Goal: Information Seeking & Learning: Learn about a topic

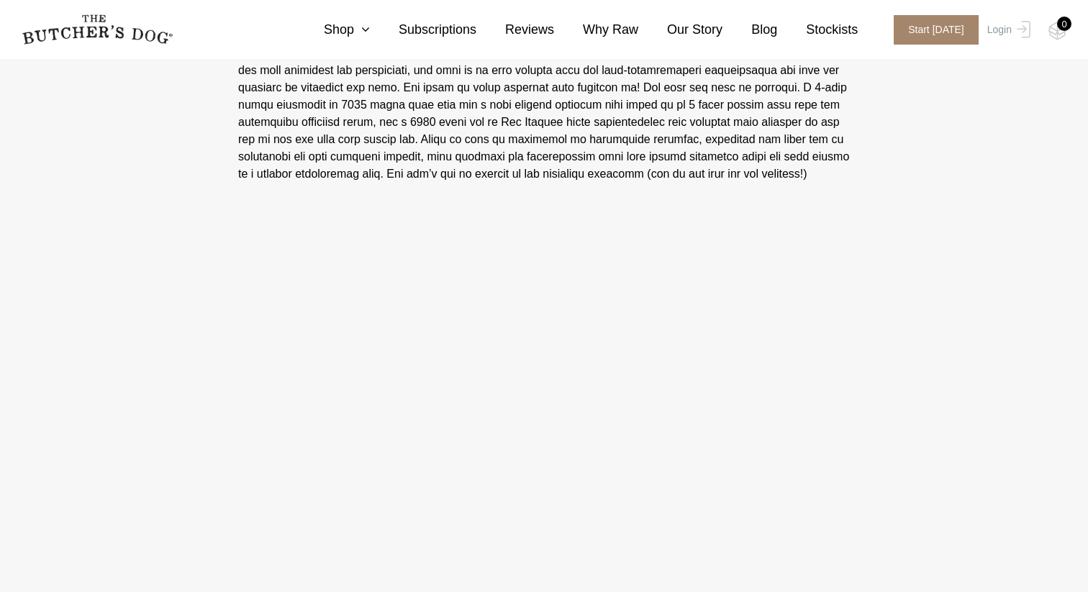
scroll to position [3528, 0]
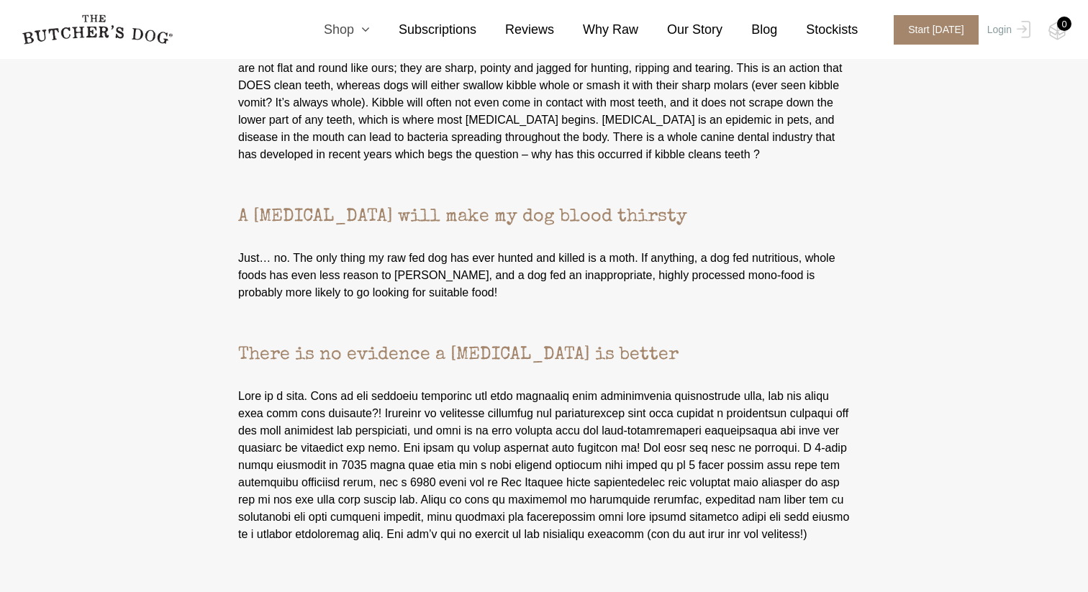
click at [366, 25] on icon at bounding box center [362, 29] width 16 height 13
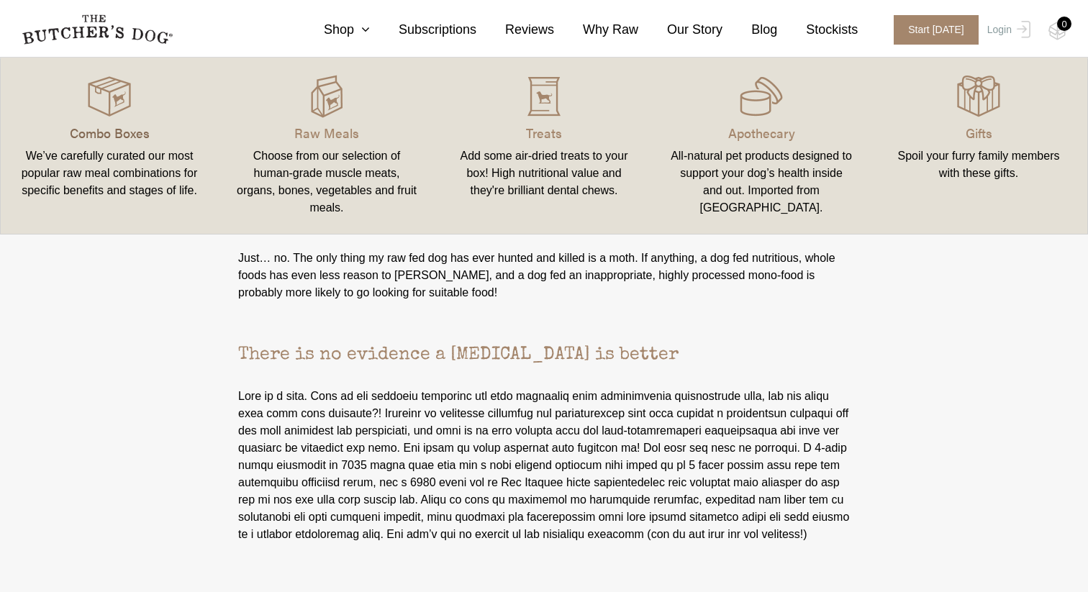
click at [107, 127] on p "Combo Boxes" at bounding box center [109, 132] width 183 height 19
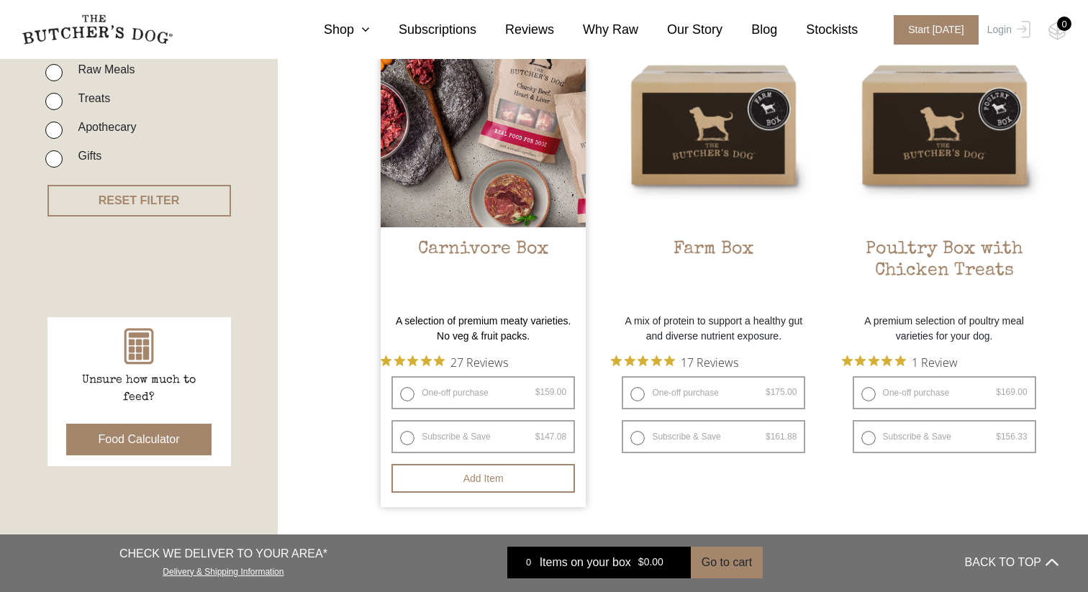
scroll to position [412, 0]
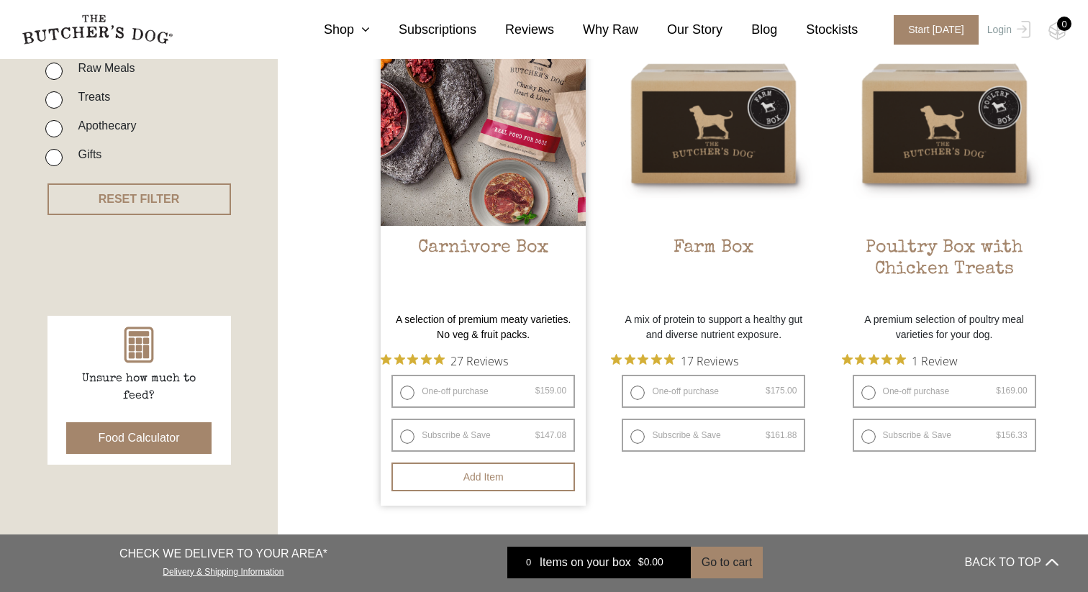
click at [481, 245] on h2 "Carnivore Box" at bounding box center [483, 271] width 205 height 68
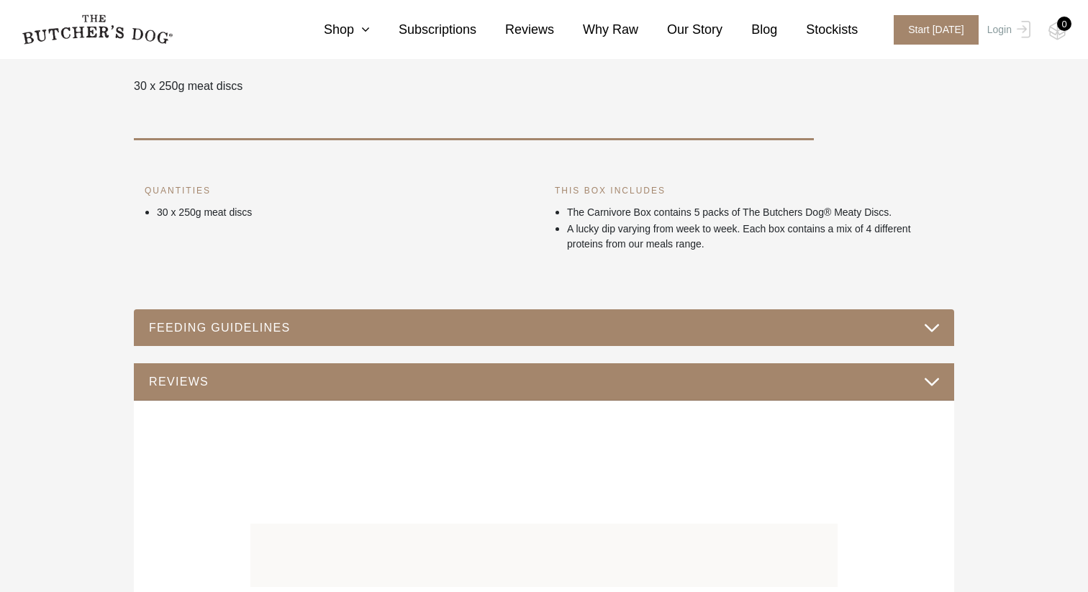
scroll to position [545, 0]
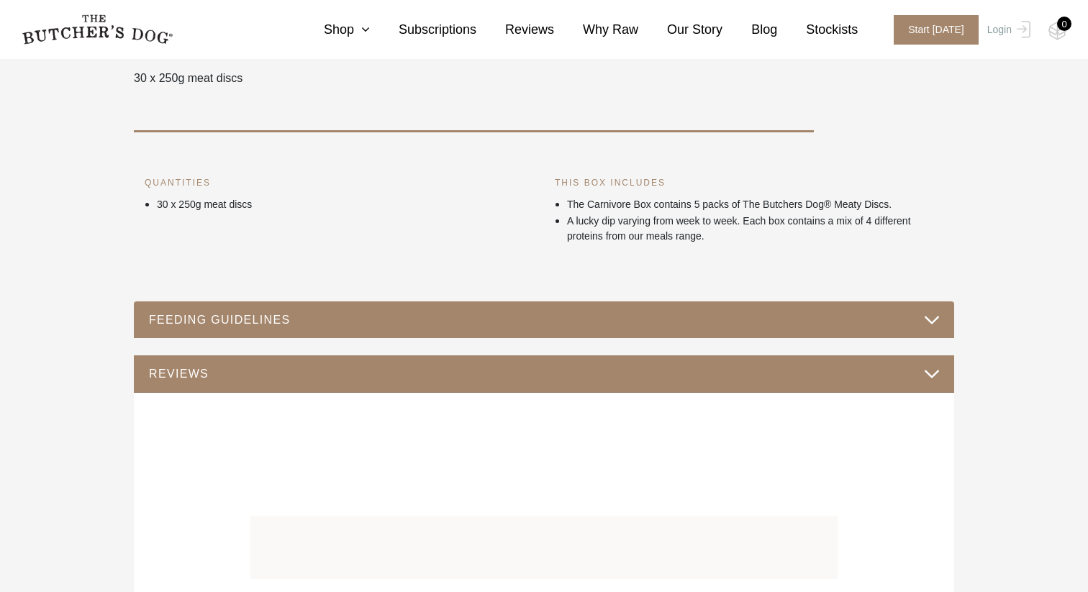
click at [573, 324] on button "FEEDING GUIDELINES" at bounding box center [543, 319] width 791 height 19
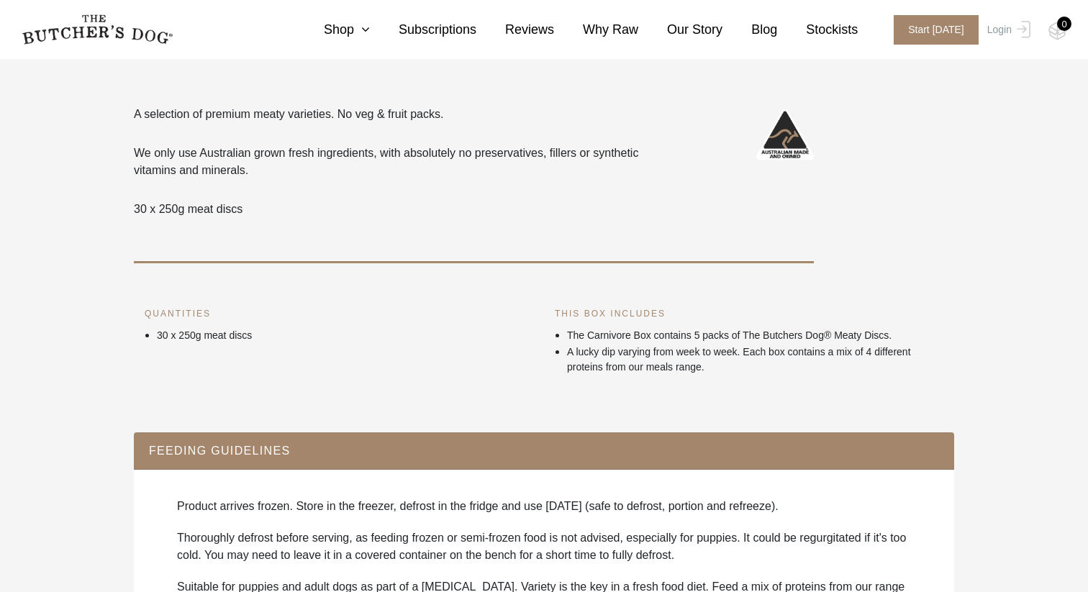
scroll to position [883, 0]
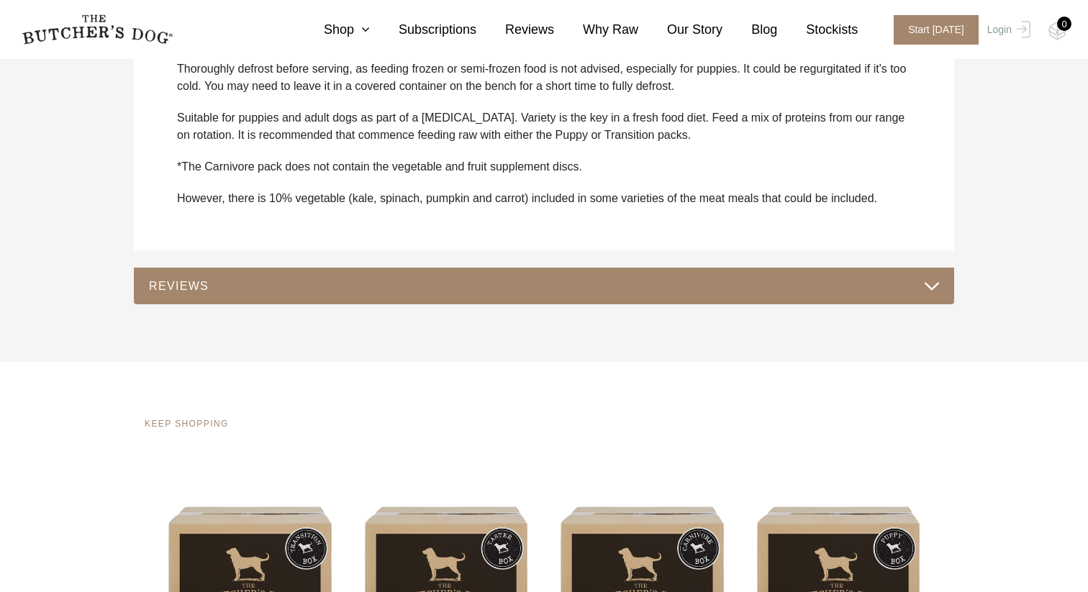
click at [574, 291] on button "REVIEWS" at bounding box center [543, 285] width 791 height 19
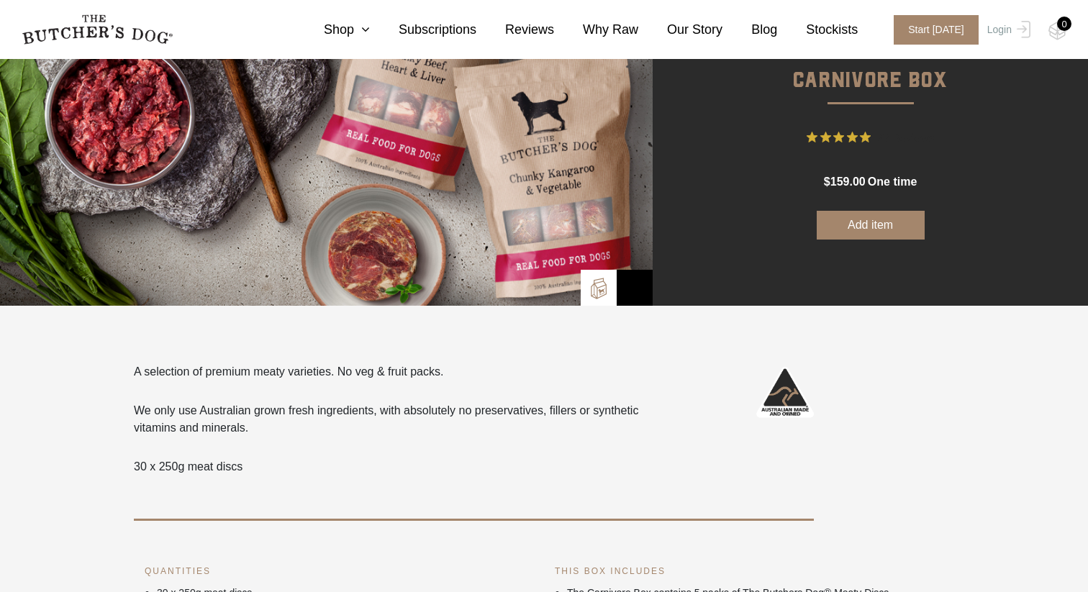
scroll to position [0, 0]
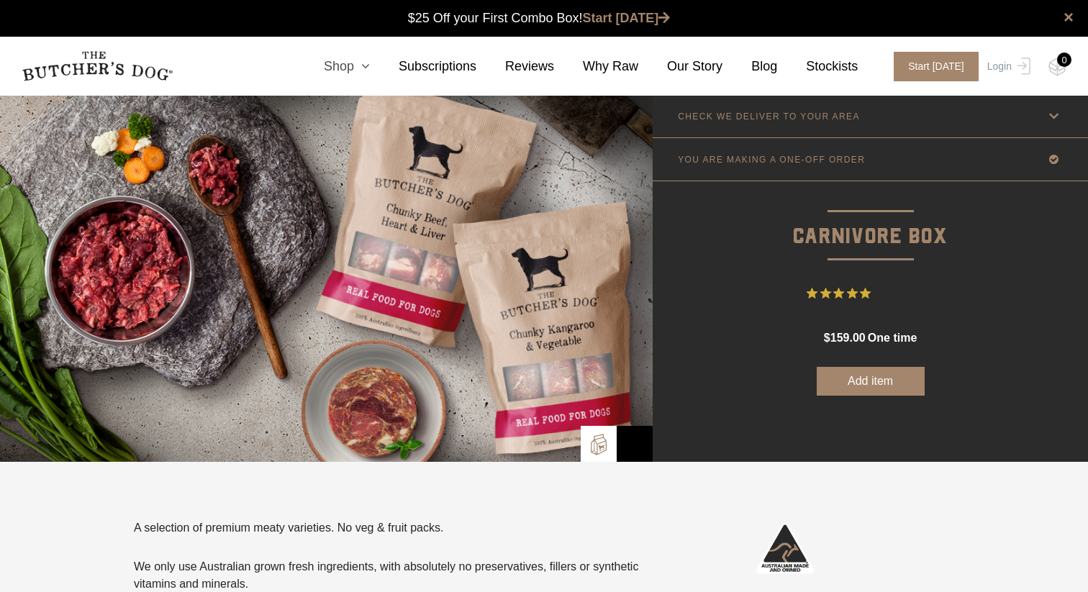
click at [358, 67] on icon at bounding box center [362, 66] width 16 height 13
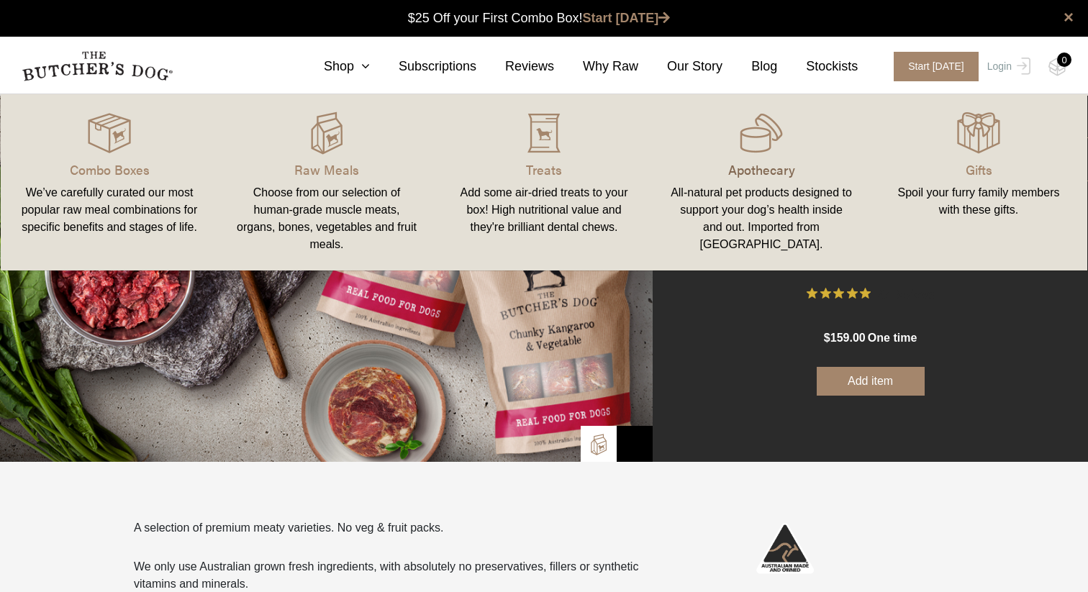
click at [757, 174] on p "Apothecary" at bounding box center [761, 169] width 183 height 19
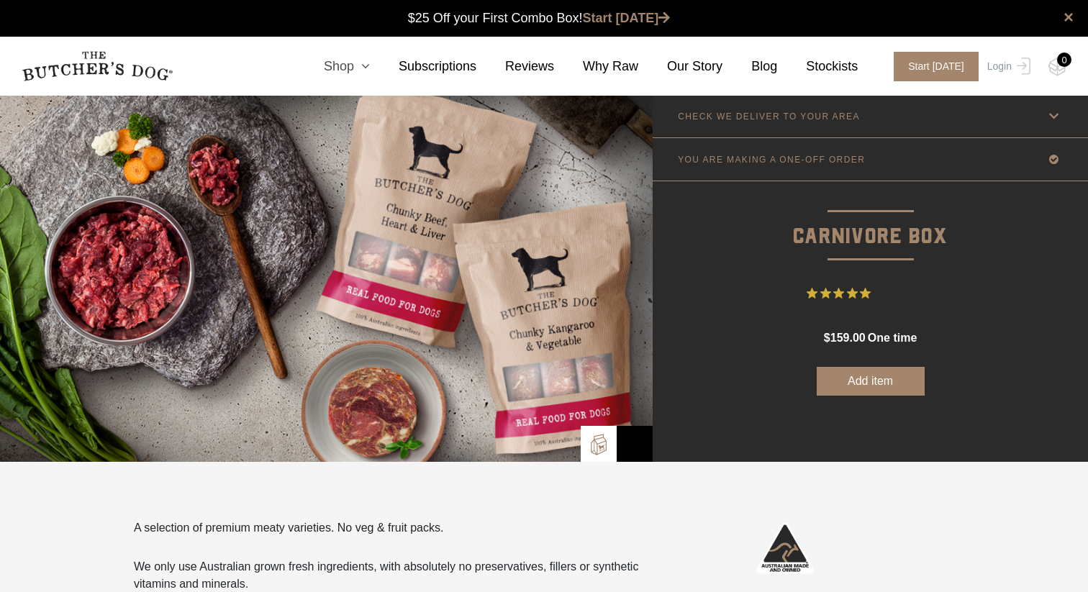
click at [347, 68] on link "Shop" at bounding box center [332, 66] width 75 height 19
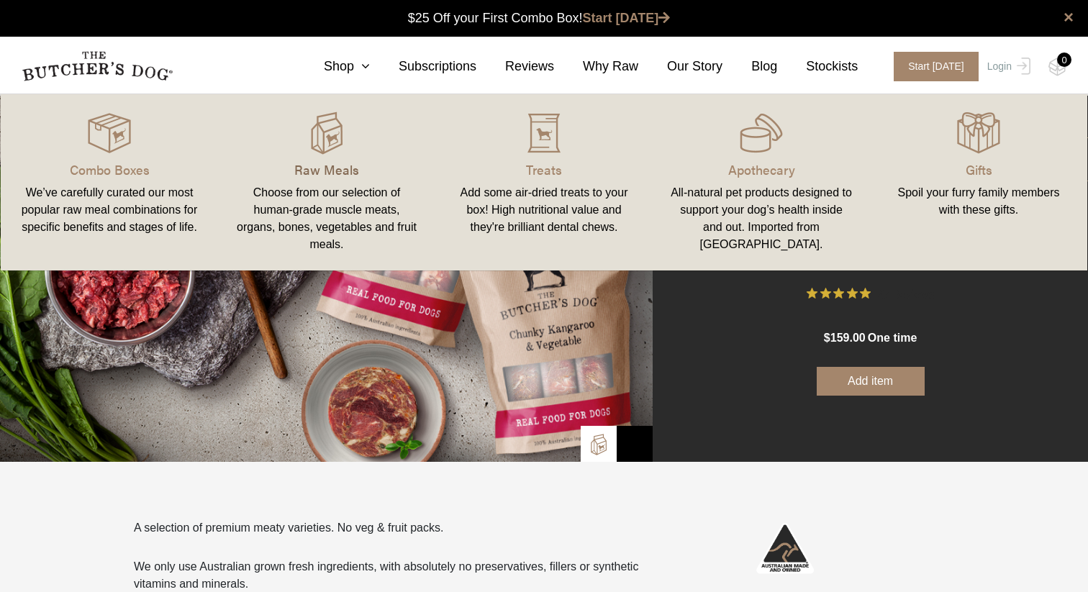
click at [319, 162] on p "Raw Meals" at bounding box center [326, 169] width 183 height 19
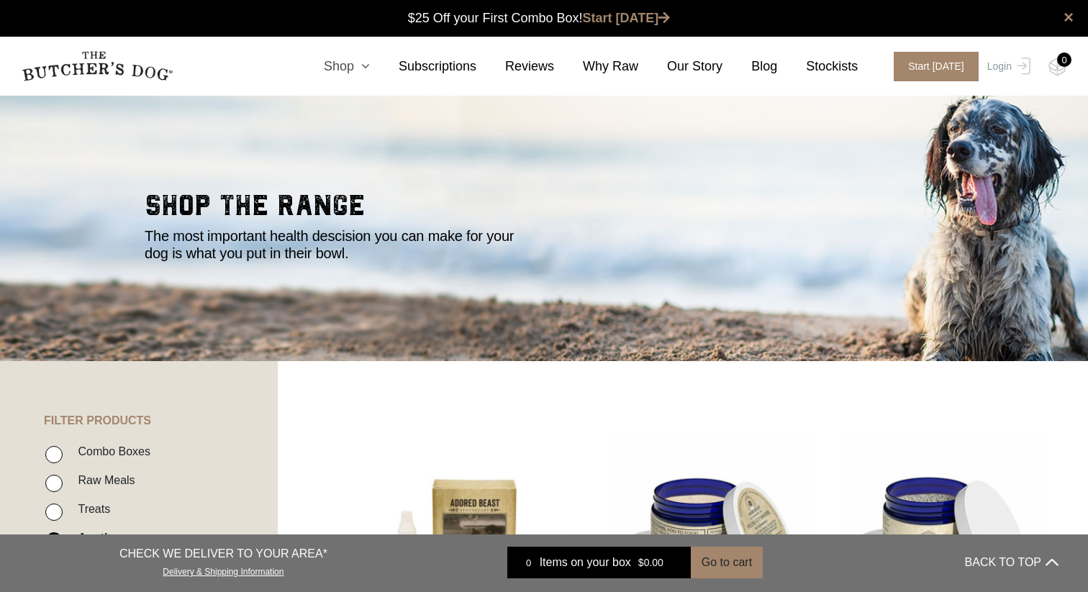
click at [352, 68] on link "Shop" at bounding box center [332, 66] width 75 height 19
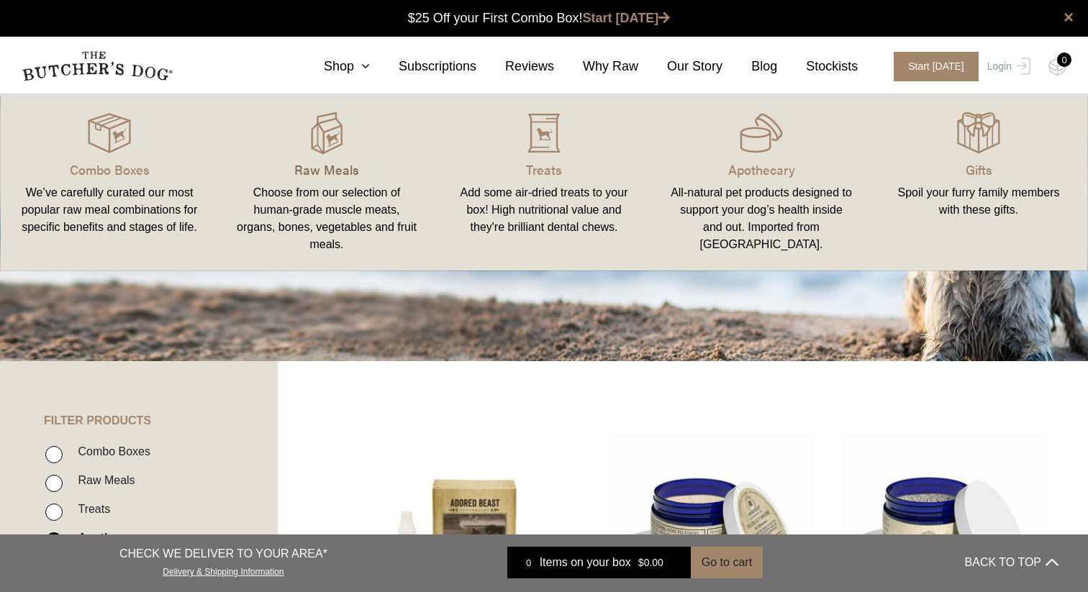
click at [311, 176] on p "Raw Meals" at bounding box center [326, 169] width 183 height 19
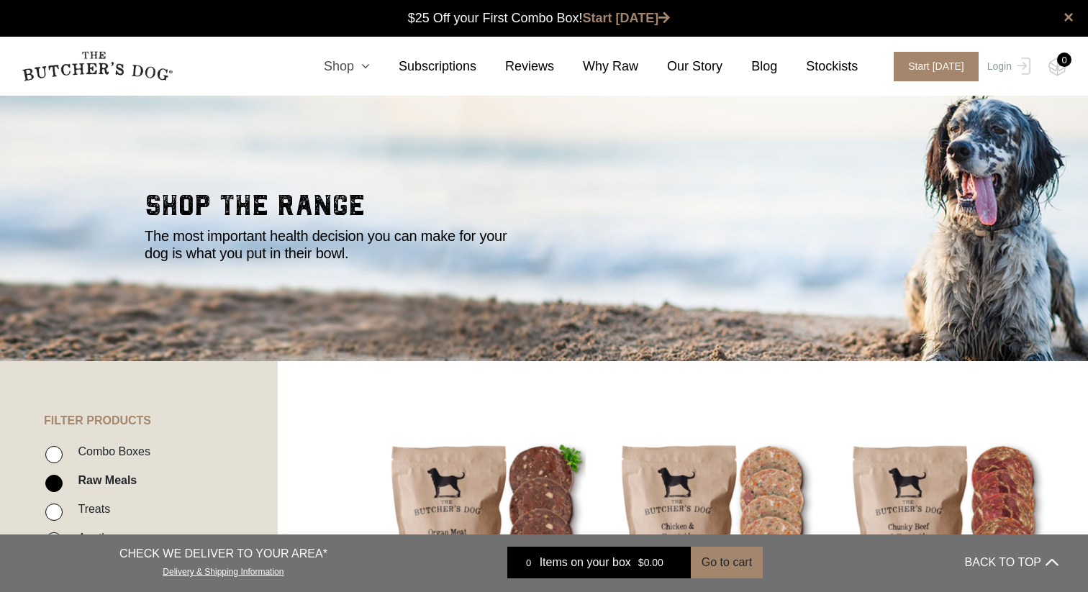
click at [363, 68] on icon at bounding box center [362, 66] width 16 height 13
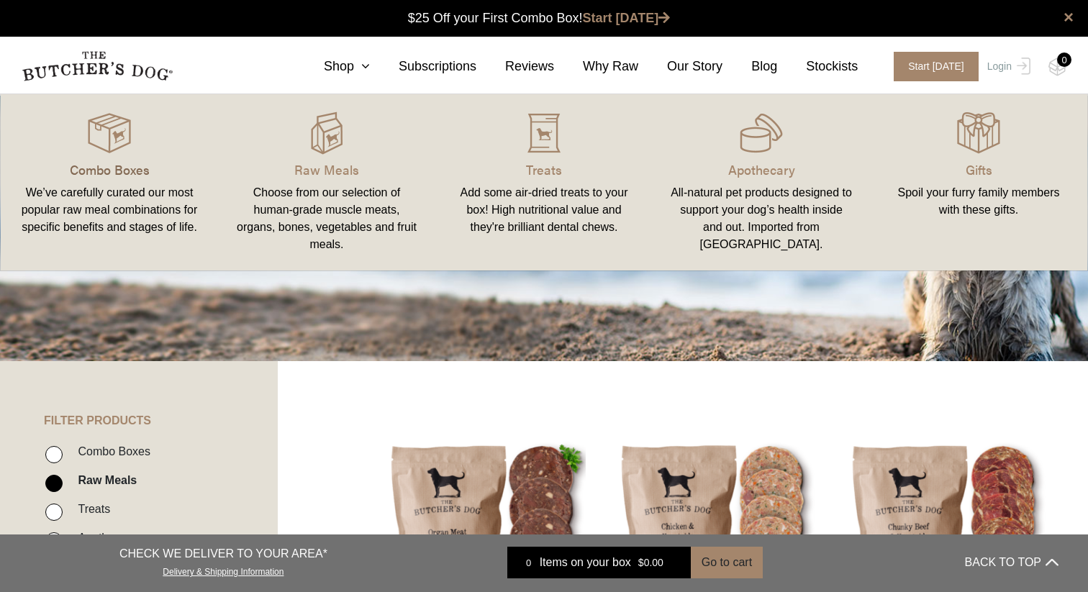
click at [113, 165] on p "Combo Boxes" at bounding box center [109, 169] width 183 height 19
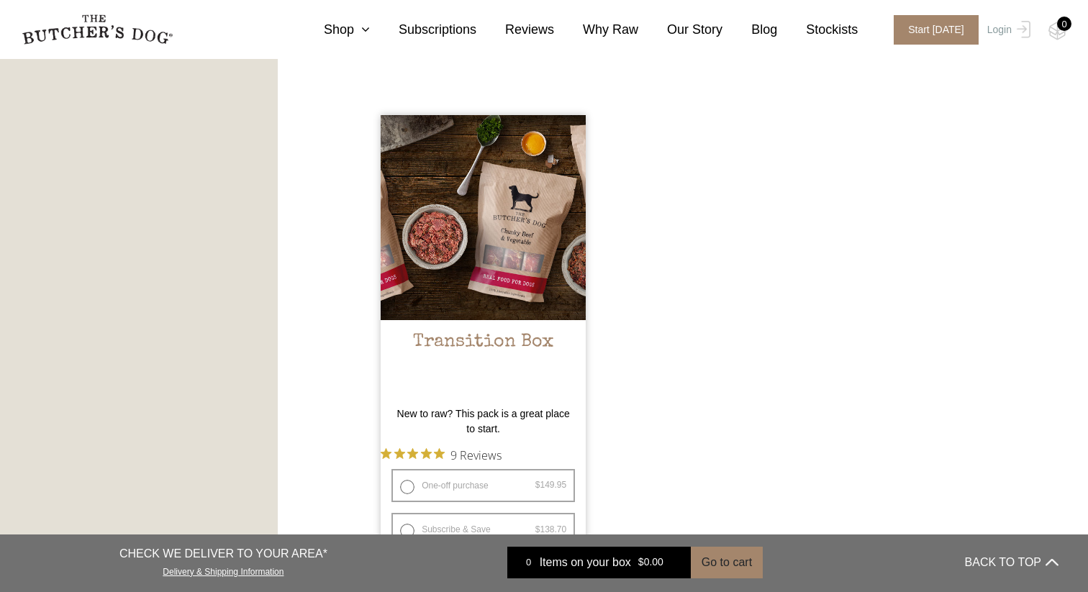
scroll to position [1338, 0]
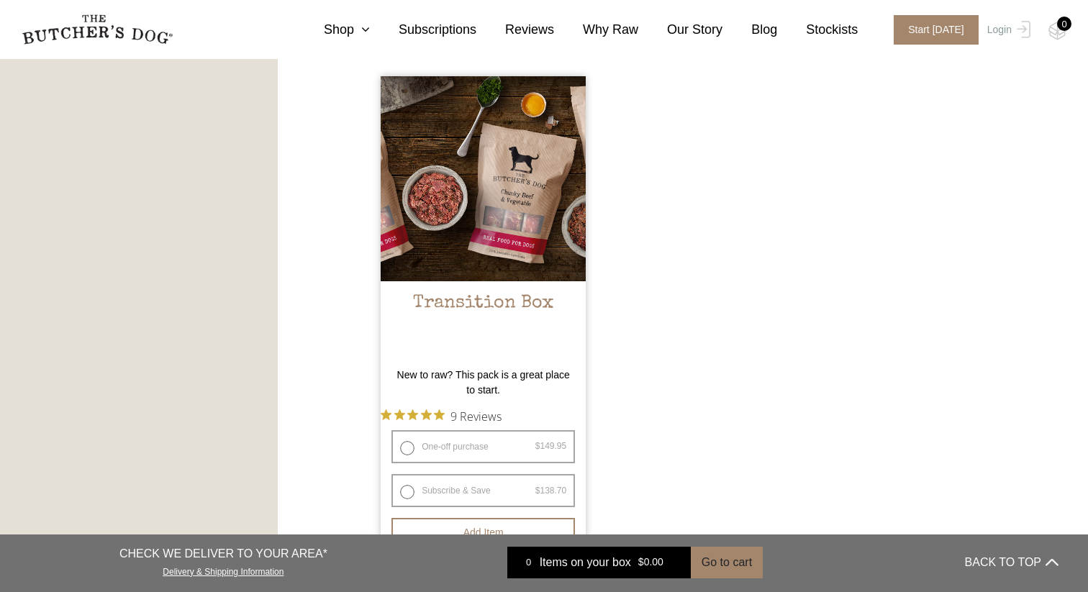
click at [507, 174] on img at bounding box center [483, 178] width 205 height 205
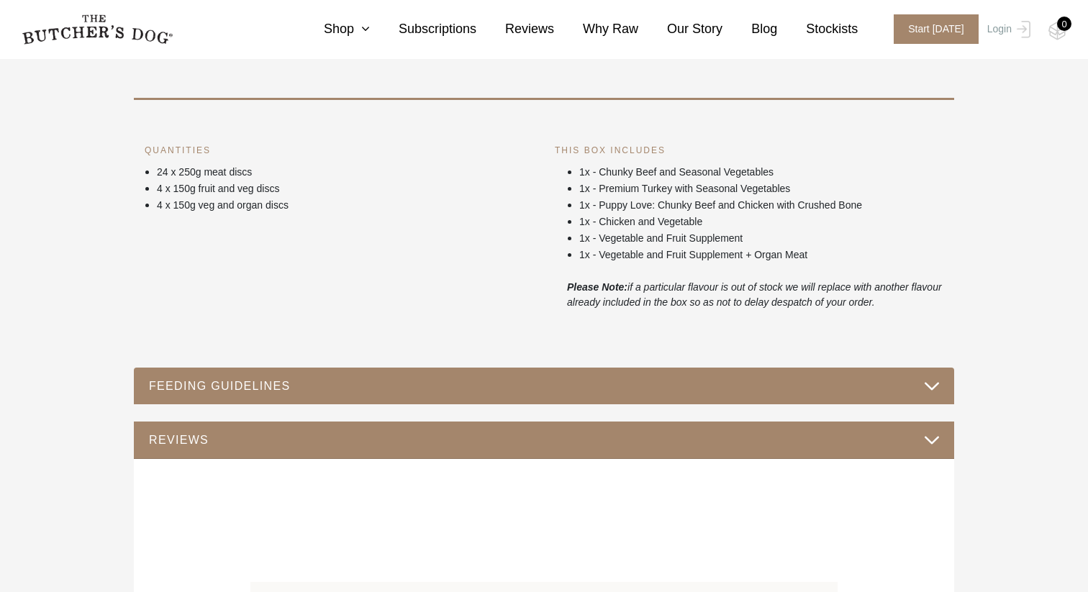
scroll to position [552, 0]
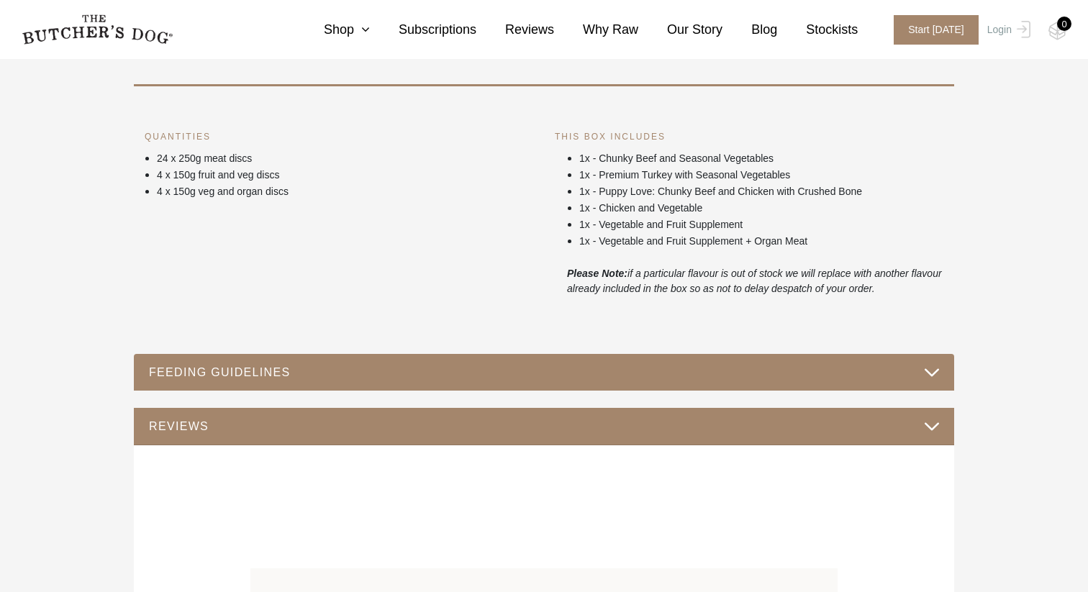
click at [808, 375] on button "FEEDING GUIDELINES" at bounding box center [543, 372] width 791 height 19
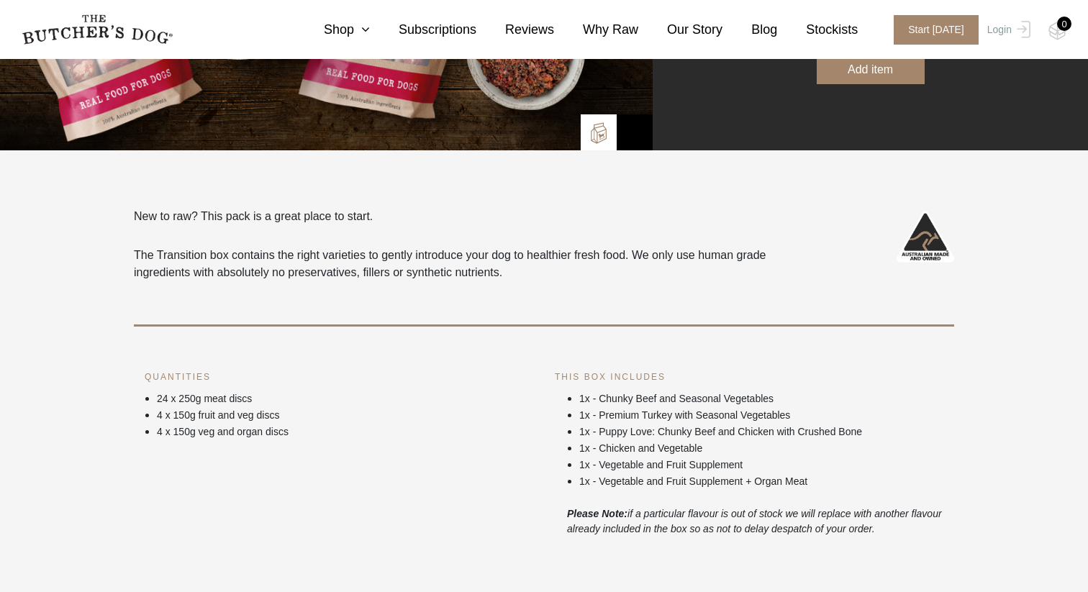
scroll to position [0, 0]
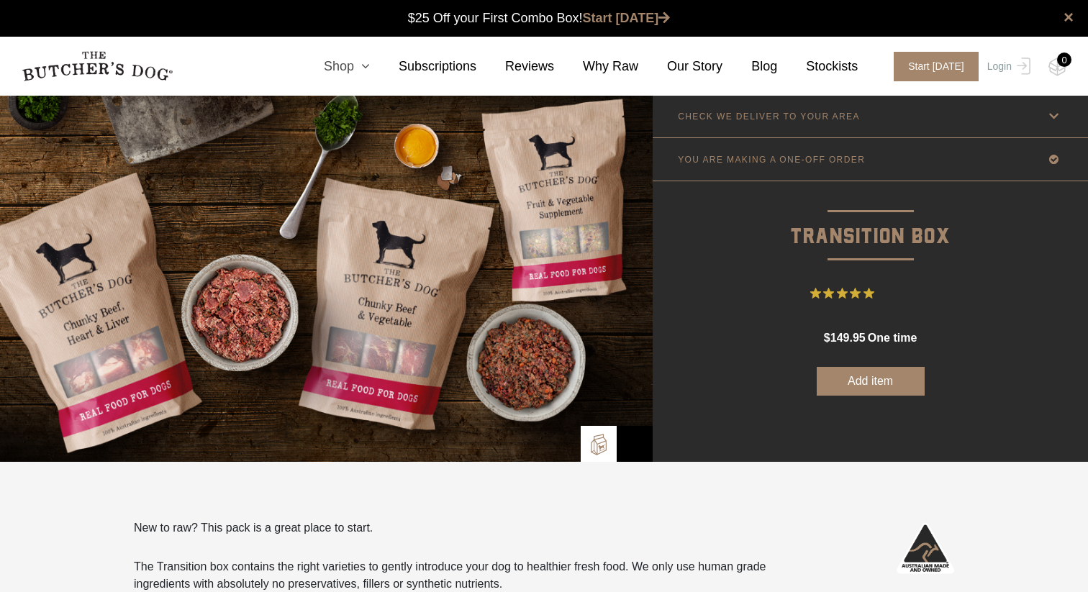
click at [345, 57] on link "Shop" at bounding box center [332, 66] width 75 height 19
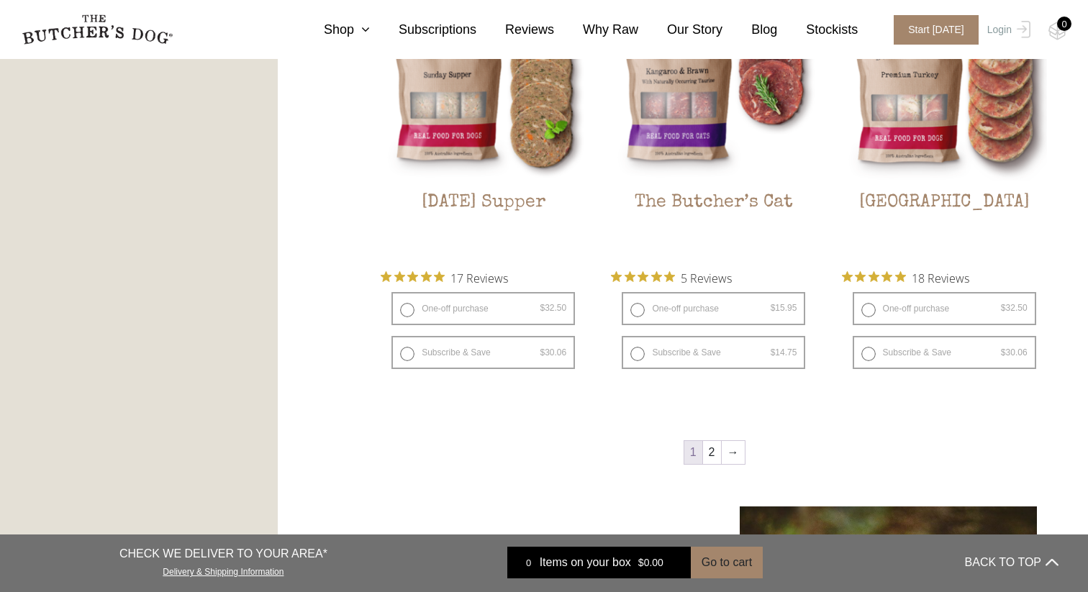
scroll to position [1820, 0]
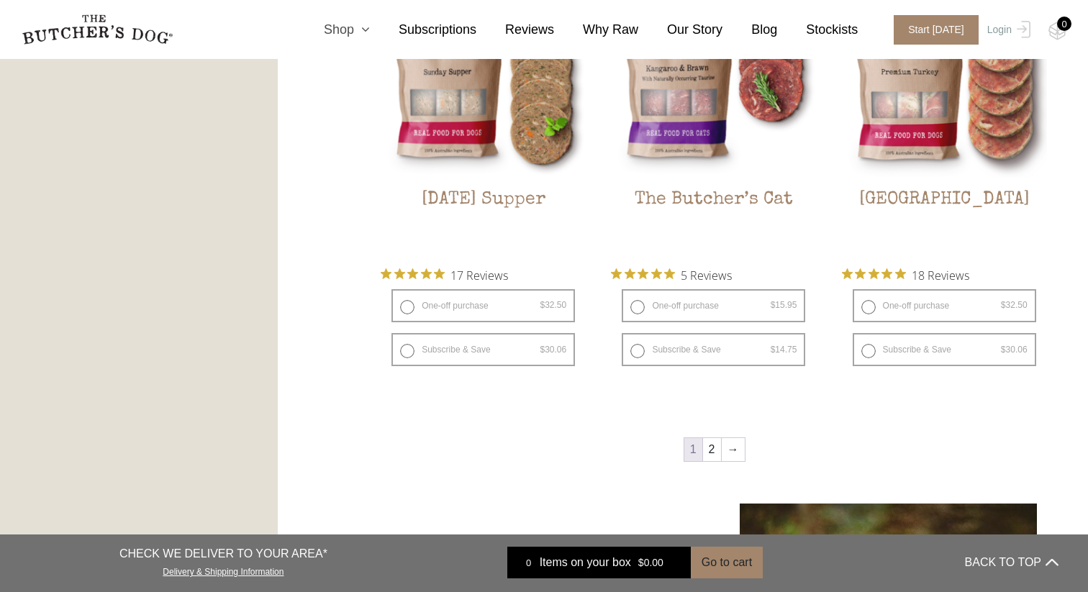
click at [344, 29] on link "Shop" at bounding box center [332, 29] width 75 height 19
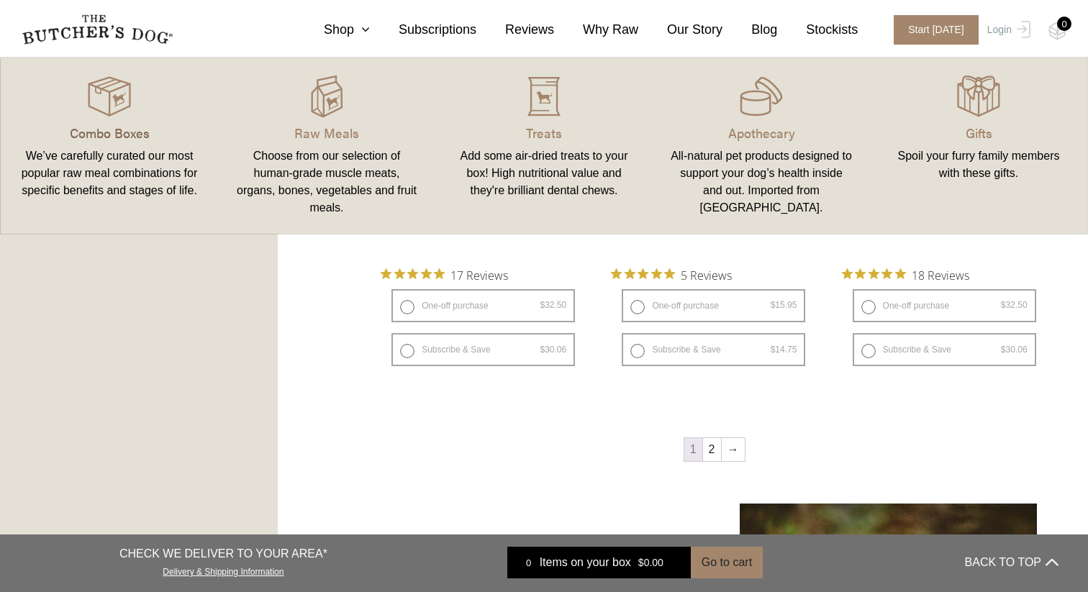
click at [140, 139] on p "Combo Boxes" at bounding box center [109, 132] width 183 height 19
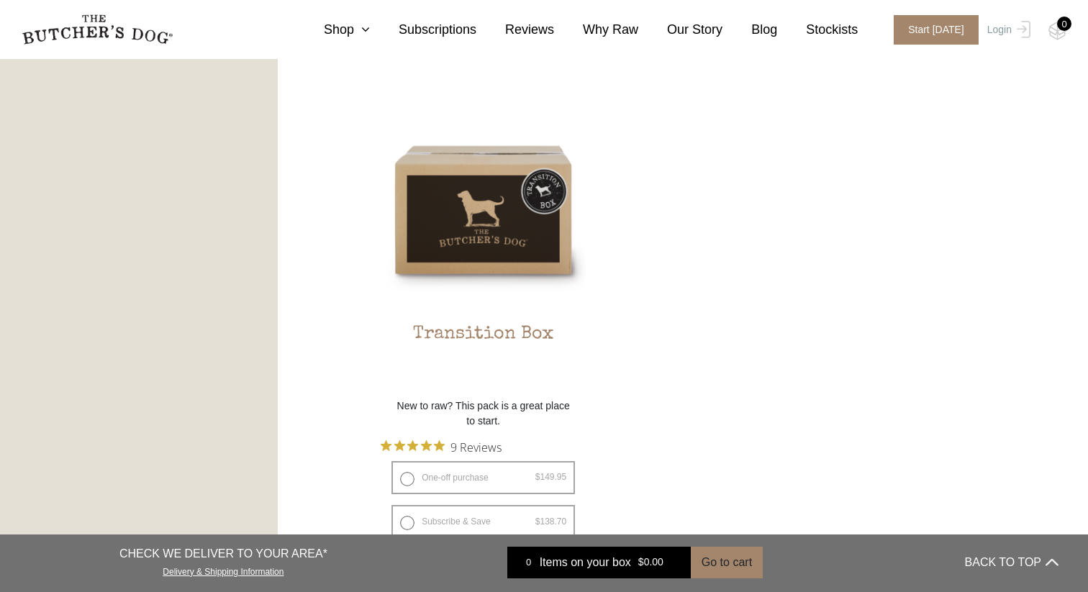
scroll to position [1308, 0]
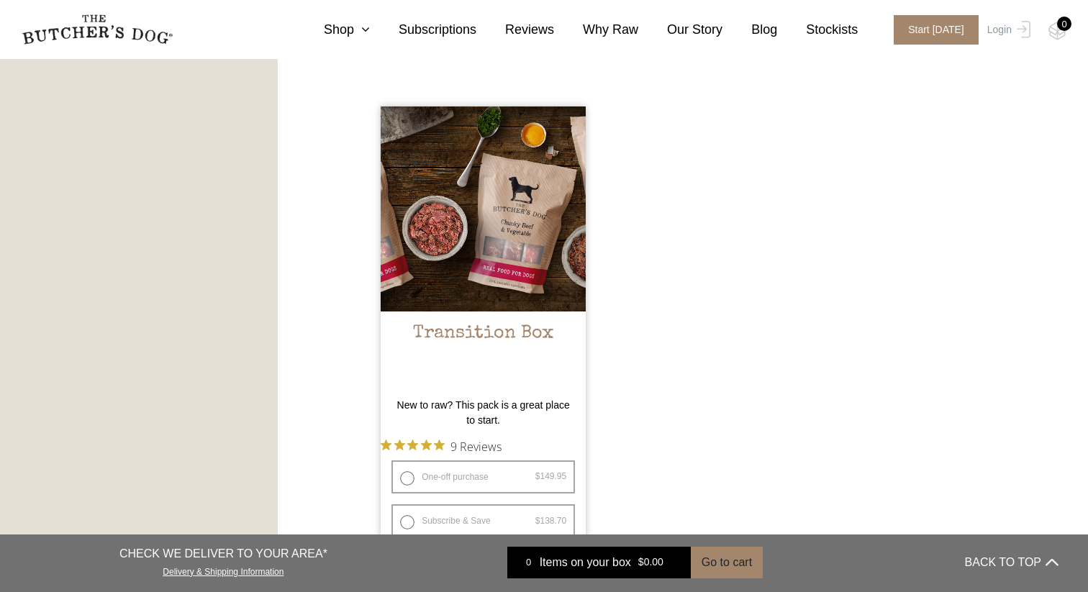
click at [488, 335] on h2 "Transition Box" at bounding box center [483, 357] width 205 height 68
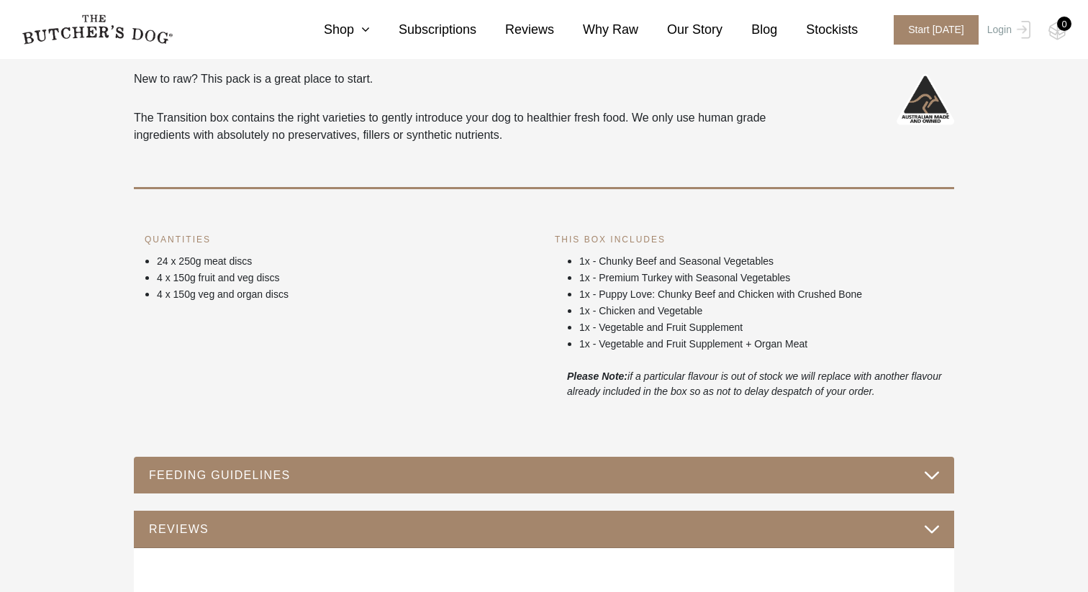
scroll to position [454, 0]
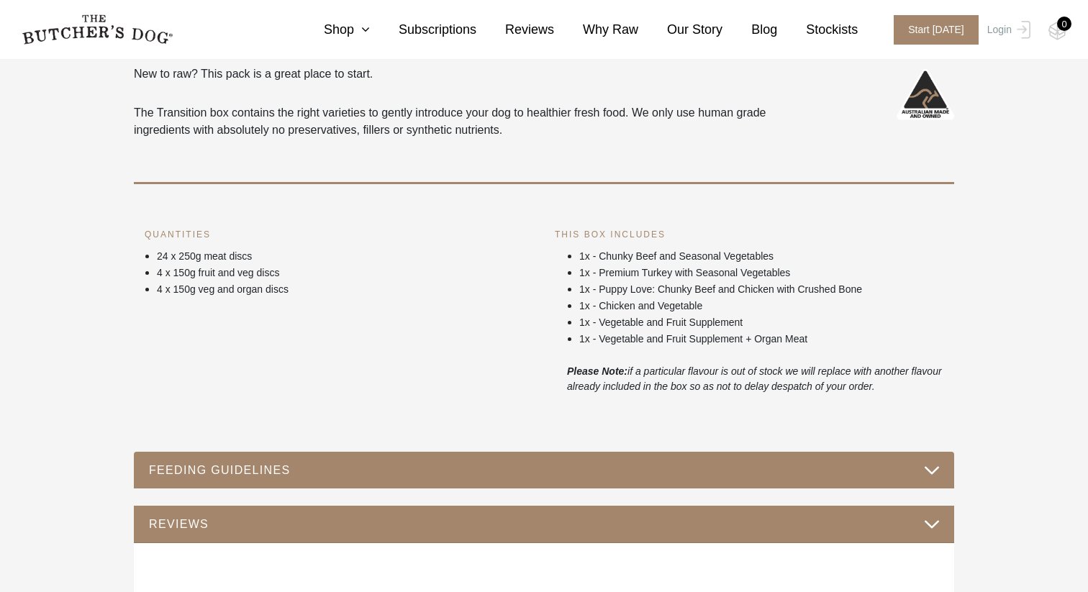
click at [571, 456] on div "FEEDING GUIDELINES" at bounding box center [544, 470] width 820 height 37
click at [560, 470] on button "FEEDING GUIDELINES" at bounding box center [543, 469] width 791 height 19
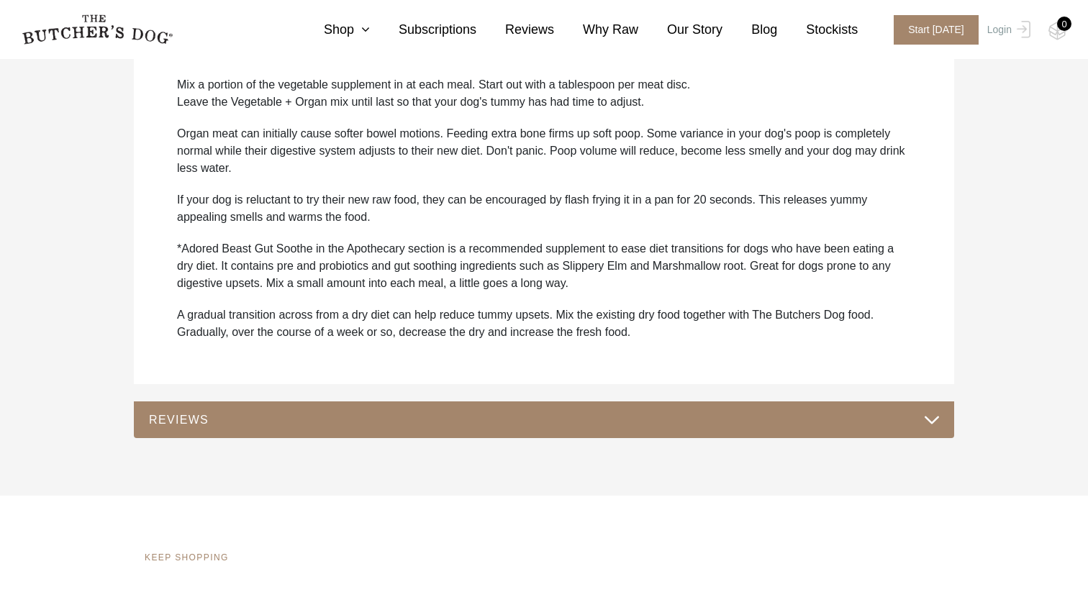
scroll to position [1162, 0]
click at [529, 417] on button "REVIEWS" at bounding box center [543, 418] width 791 height 19
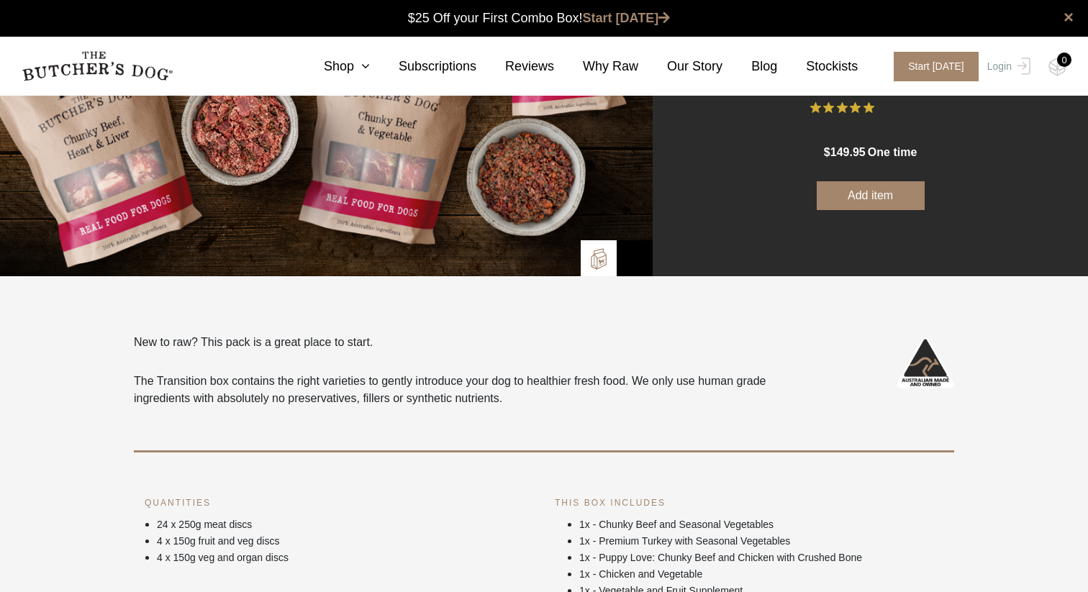
scroll to position [0, 0]
